Goal: Find contact information: Find contact information

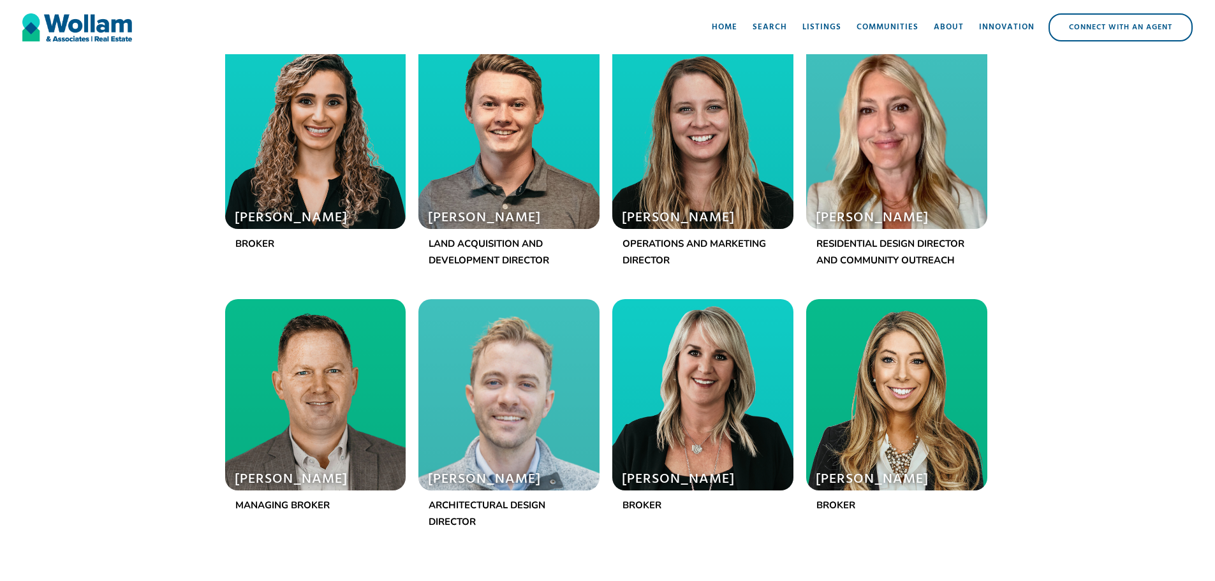
scroll to position [1298, 0]
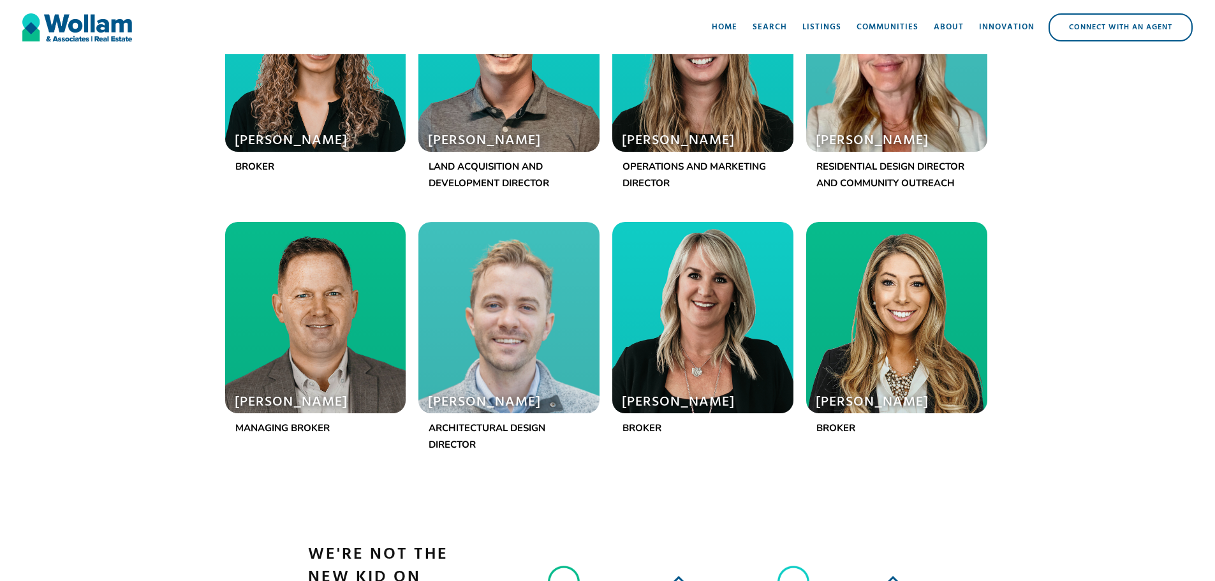
drag, startPoint x: 1221, startPoint y: 45, endPoint x: 1213, endPoint y: 174, distance: 129.1
click at [293, 332] on div at bounding box center [315, 317] width 181 height 191
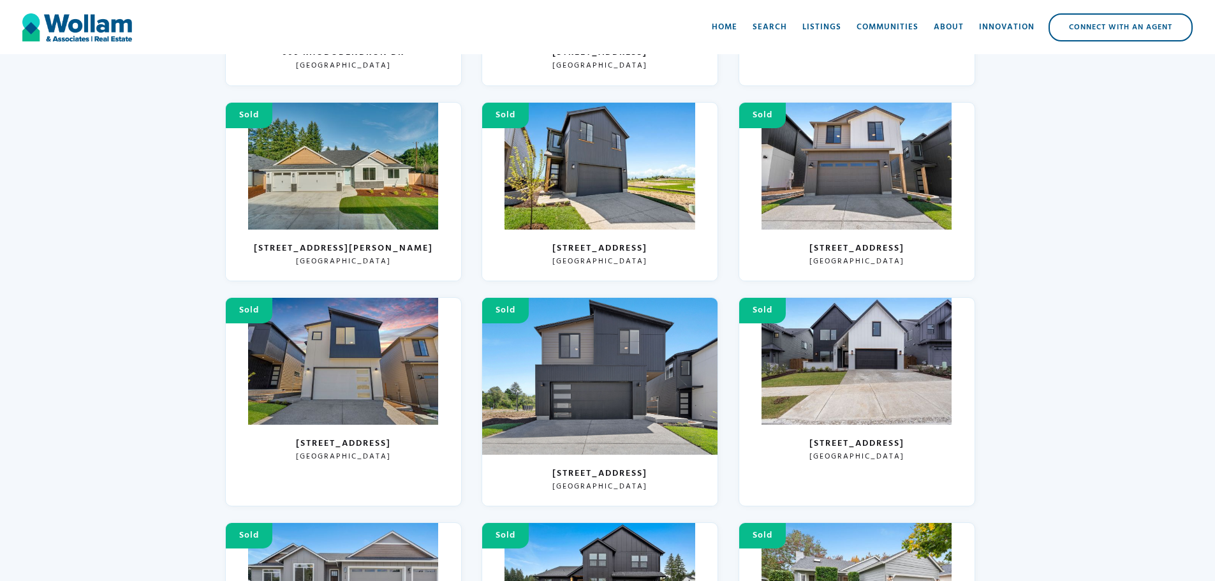
scroll to position [4220, 0]
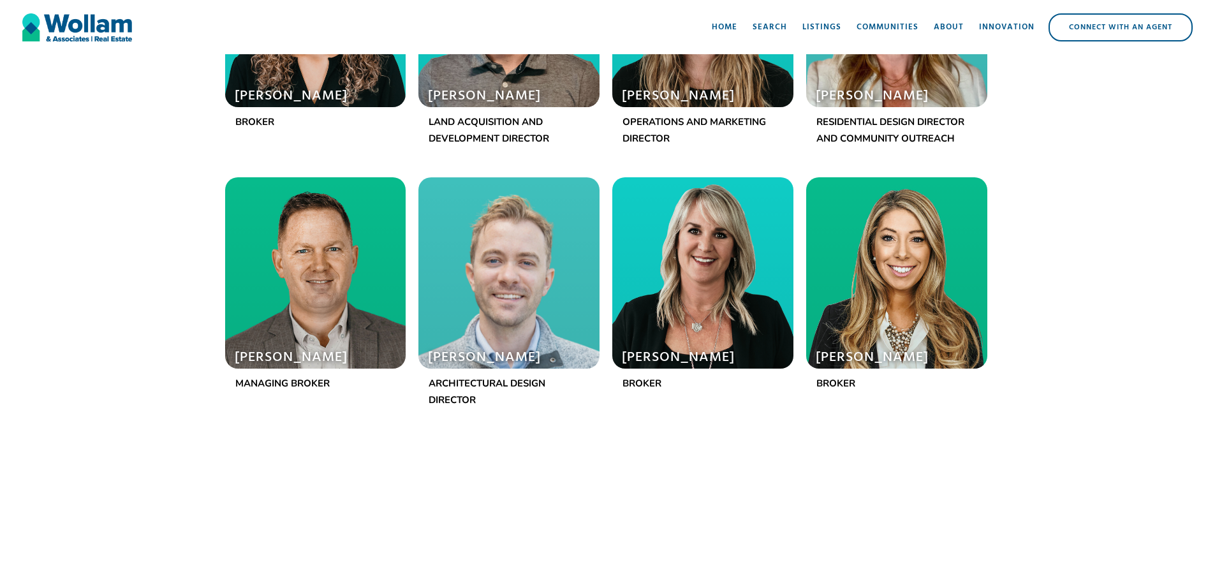
scroll to position [1419, 0]
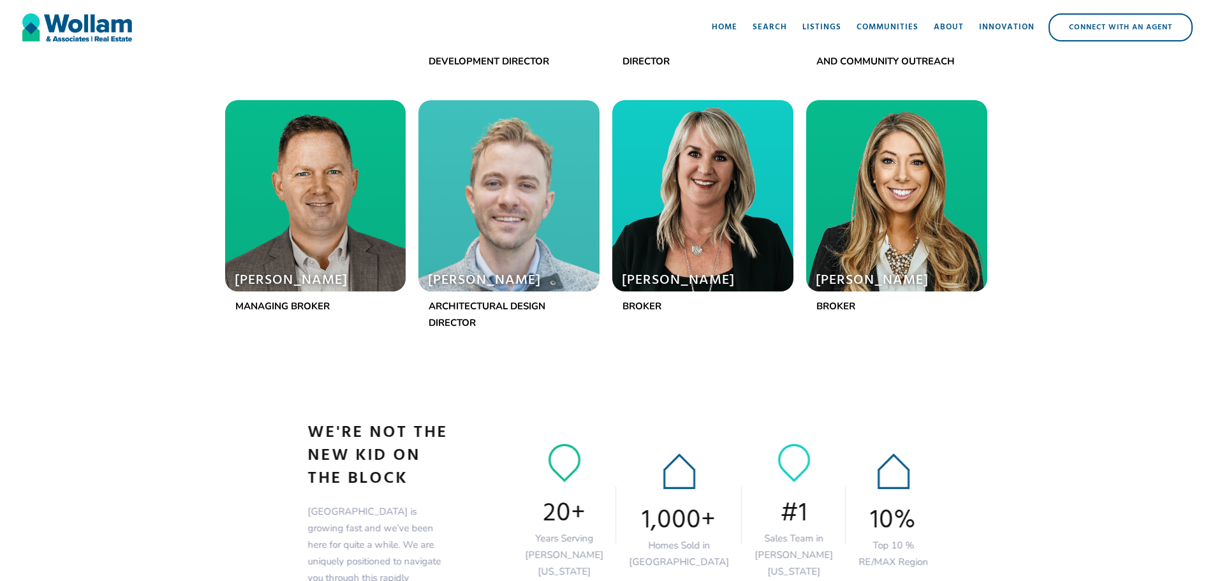
click at [285, 244] on div at bounding box center [315, 195] width 181 height 191
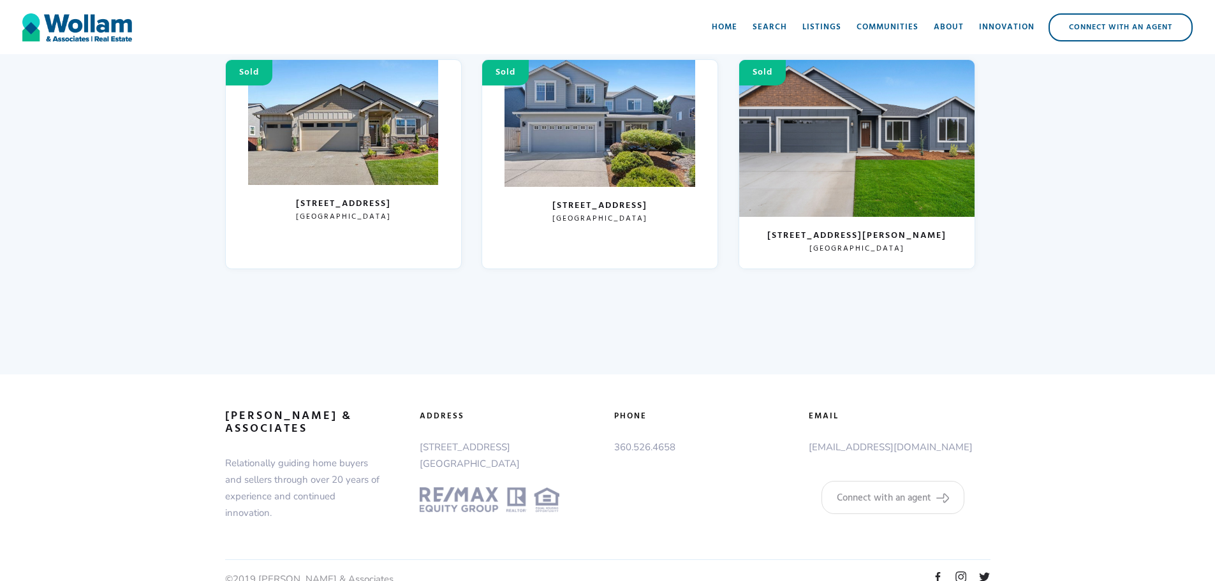
scroll to position [5023, 0]
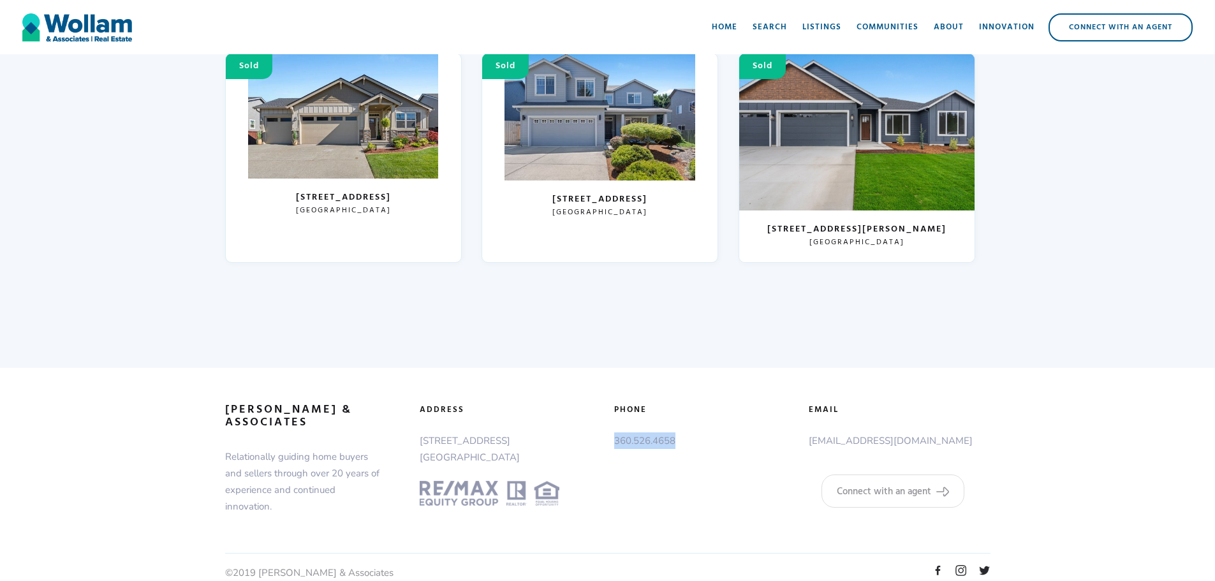
drag, startPoint x: 681, startPoint y: 441, endPoint x: 612, endPoint y: 440, distance: 69.5
click at [612, 440] on div "phone [PHONE_NUMBER]" at bounding box center [705, 430] width 195 height 52
copy p "360.526.4658"
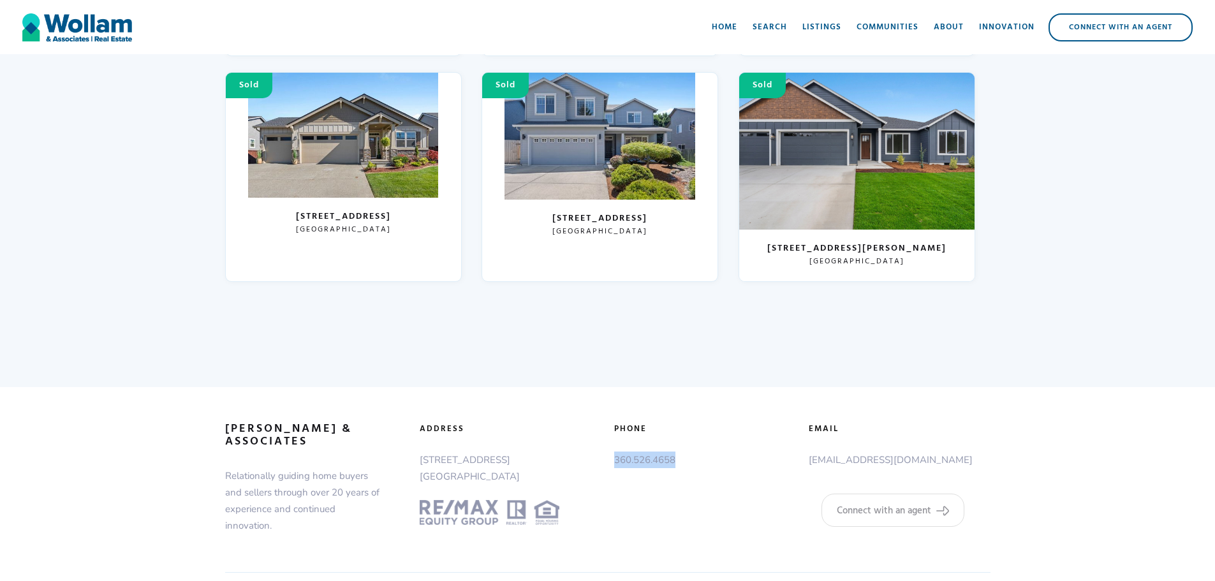
scroll to position [5042, 0]
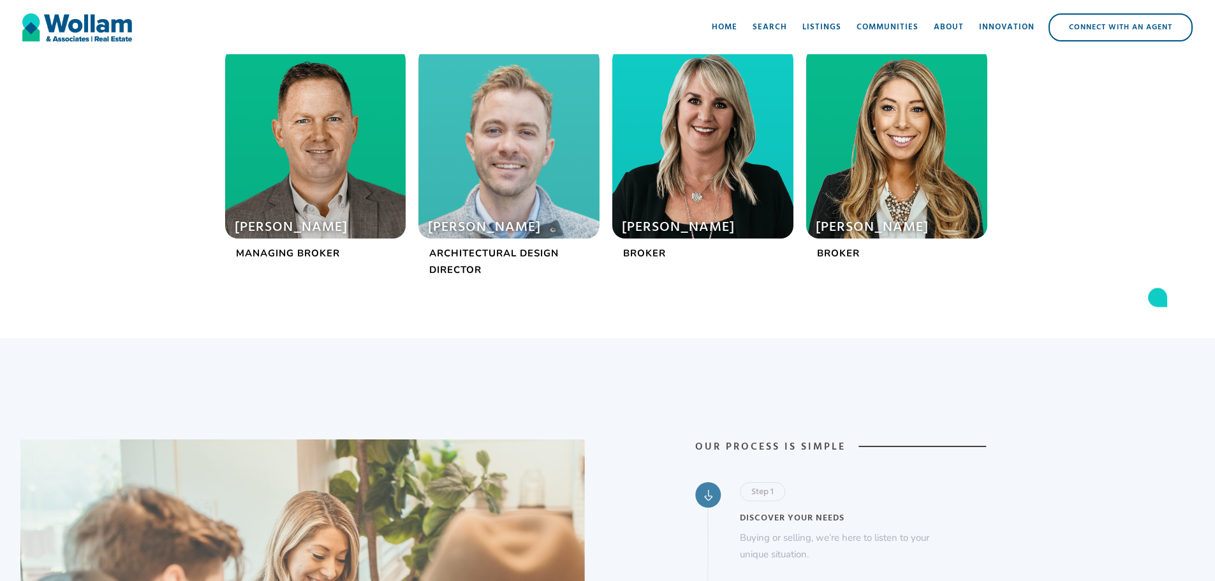
scroll to position [599, 0]
